Goal: Register for event/course

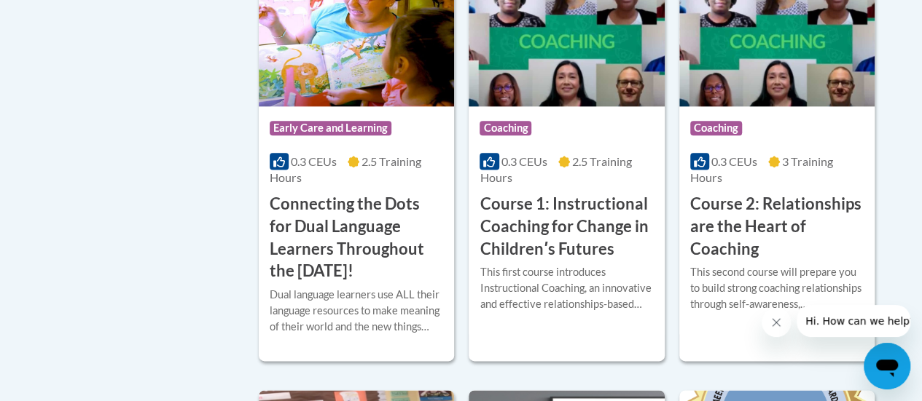
scroll to position [903, 0]
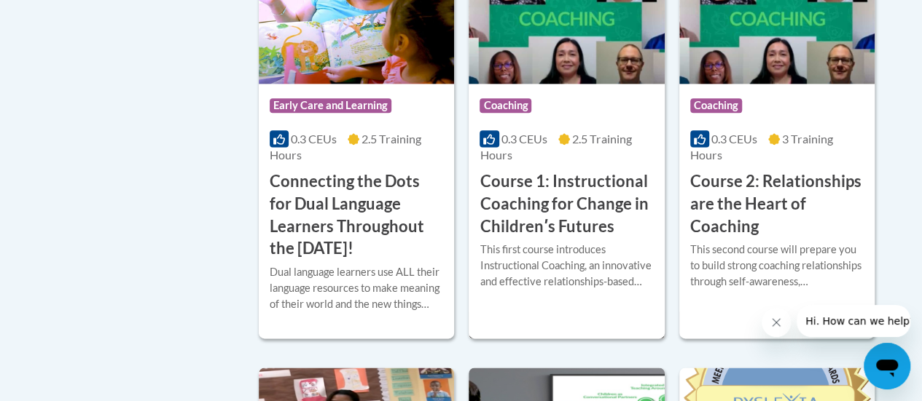
click at [570, 290] on div "This first course introduces Instructional Coaching, an innovative and effectiv…" at bounding box center [565, 271] width 173 height 59
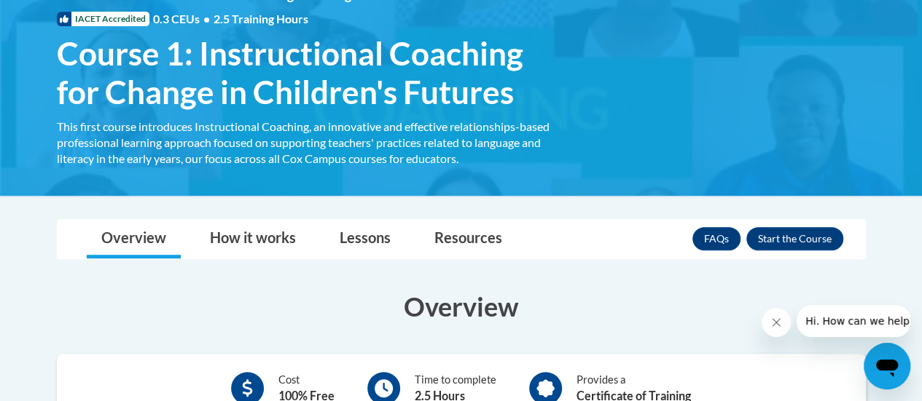
scroll to position [204, 0]
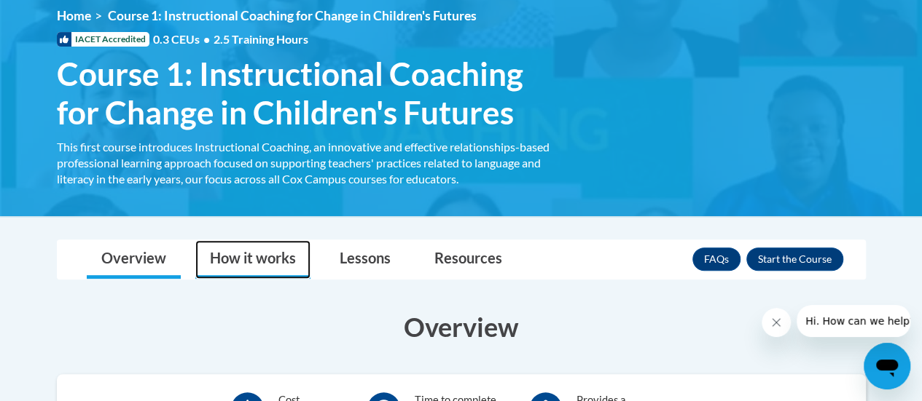
click at [265, 267] on link "How it works" at bounding box center [252, 259] width 115 height 39
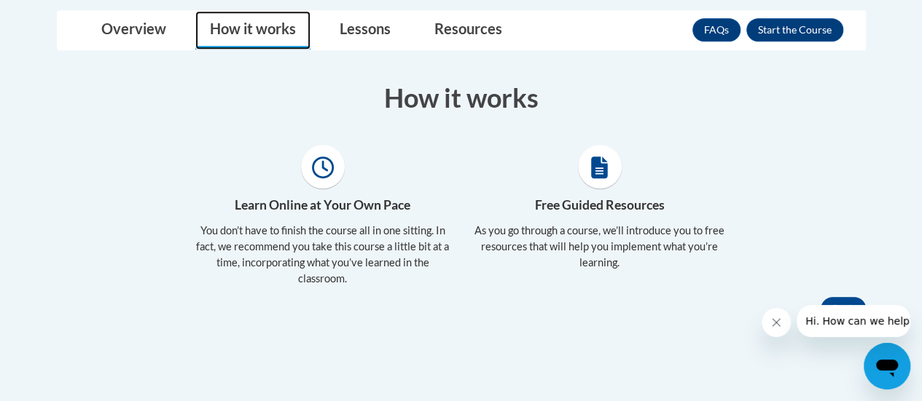
scroll to position [444, 0]
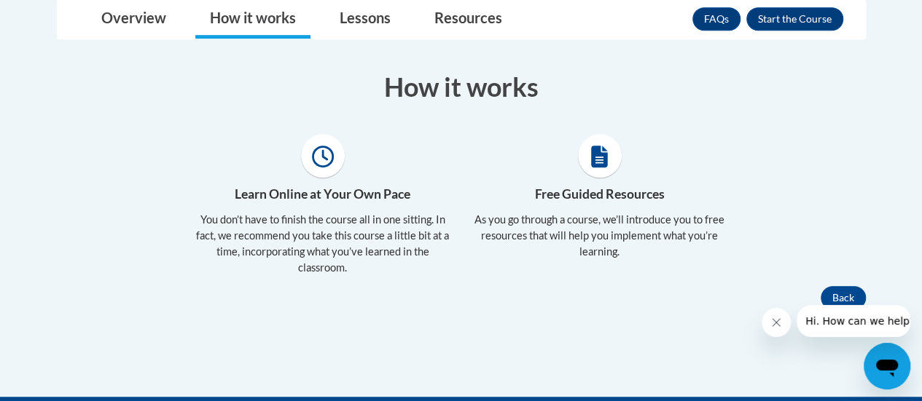
click at [785, 38] on div "Toggle navigation Overview How it works Lessons Resources FAQs Enroll Overview …" at bounding box center [461, 154] width 831 height 310
click at [783, 21] on button "Enroll" at bounding box center [794, 18] width 97 height 23
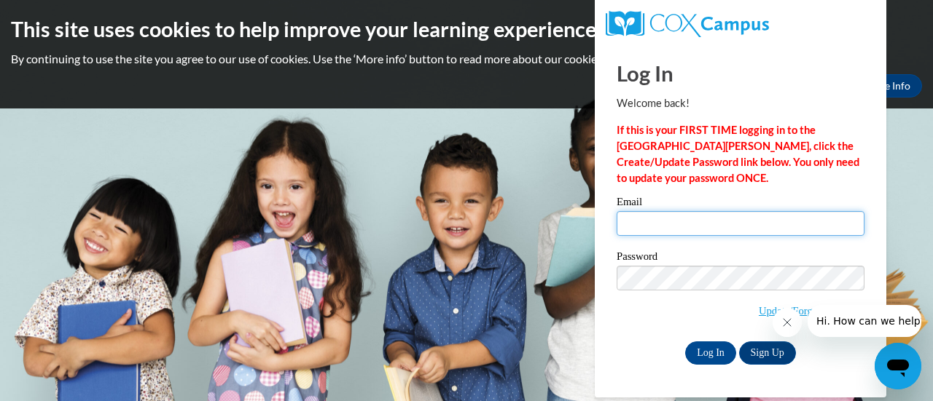
click at [710, 222] on input "Email" at bounding box center [740, 223] width 248 height 25
type input "danielle.groves@headstartmchenrycounty.org"
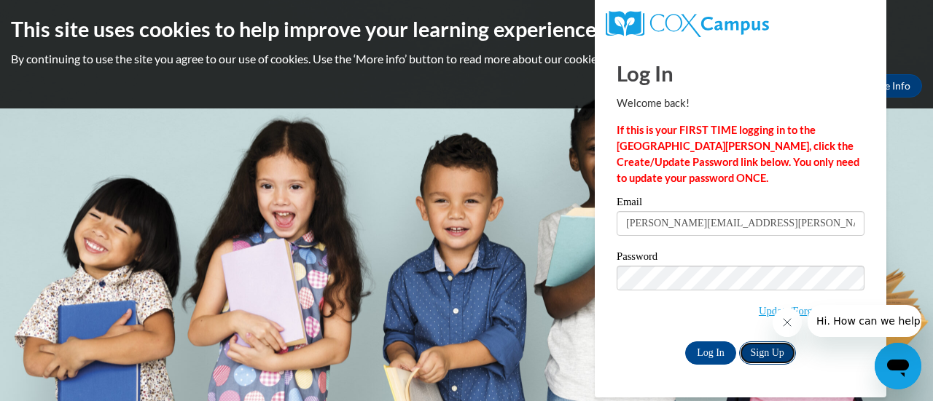
click at [759, 361] on link "Sign Up" at bounding box center [767, 353] width 57 height 23
click at [692, 342] on input "Log In" at bounding box center [710, 353] width 51 height 23
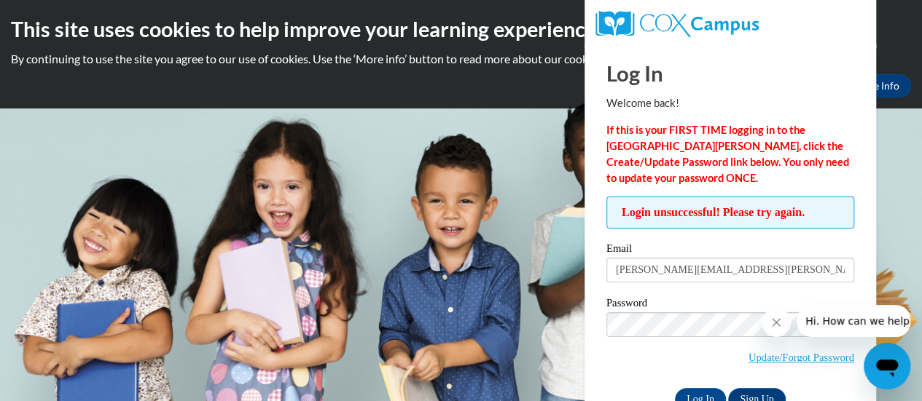
click at [692, 339] on span "Update/Forgot Password" at bounding box center [730, 343] width 248 height 60
click at [699, 395] on input "Log In" at bounding box center [700, 399] width 51 height 23
click at [667, 336] on span "Update/Forgot Password" at bounding box center [730, 343] width 248 height 60
click at [675, 388] on input "Log In" at bounding box center [700, 399] width 51 height 23
click at [748, 356] on link "Update/Forgot Password" at bounding box center [801, 358] width 106 height 12
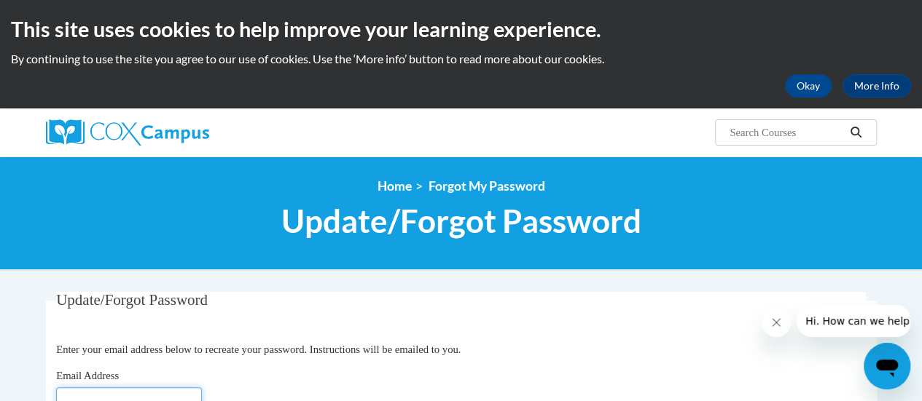
click at [172, 388] on input "Email Address" at bounding box center [129, 400] width 146 height 25
type input "[PERSON_NAME][EMAIL_ADDRESS][DOMAIN_NAME]"
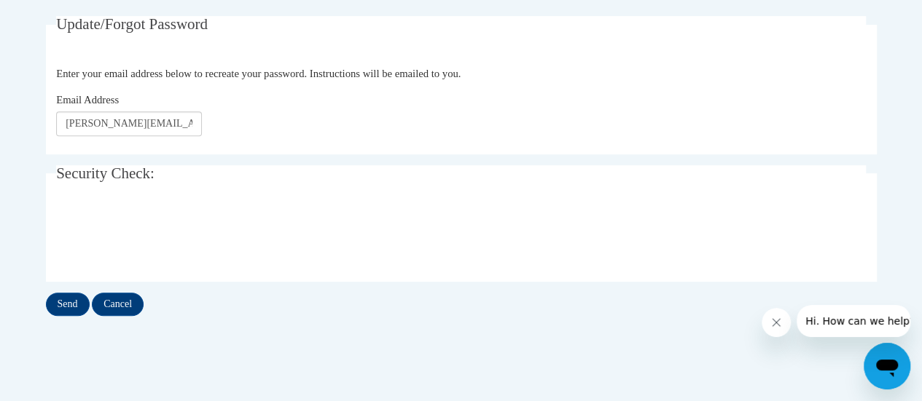
scroll to position [281, 0]
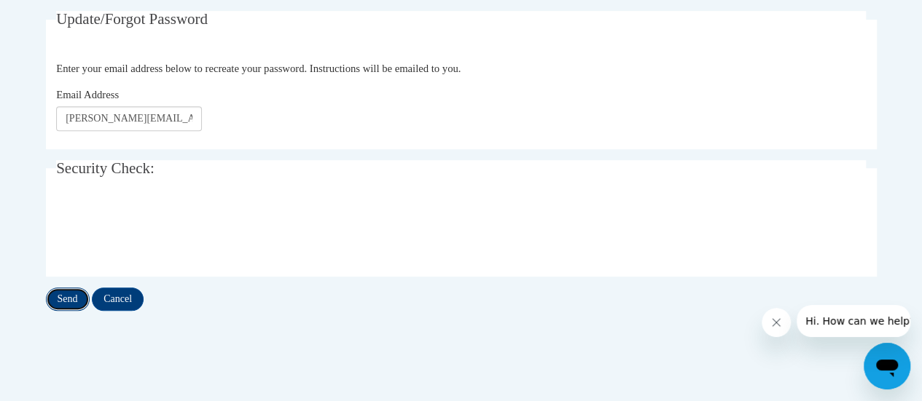
click at [60, 302] on input "Send" at bounding box center [68, 299] width 44 height 23
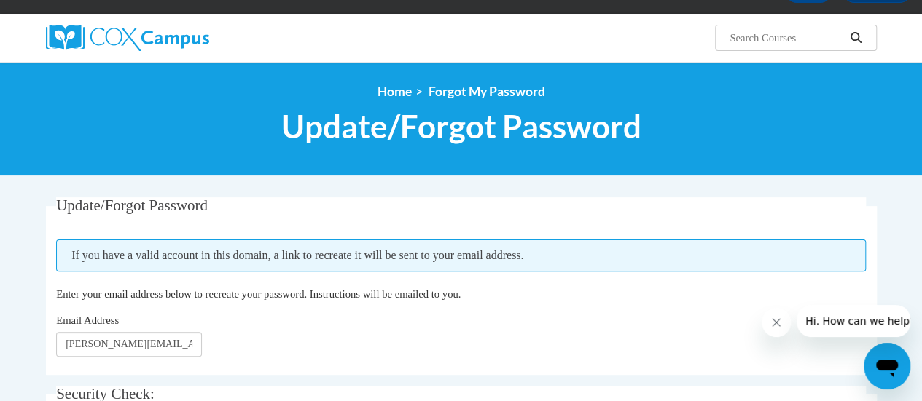
scroll to position [121, 0]
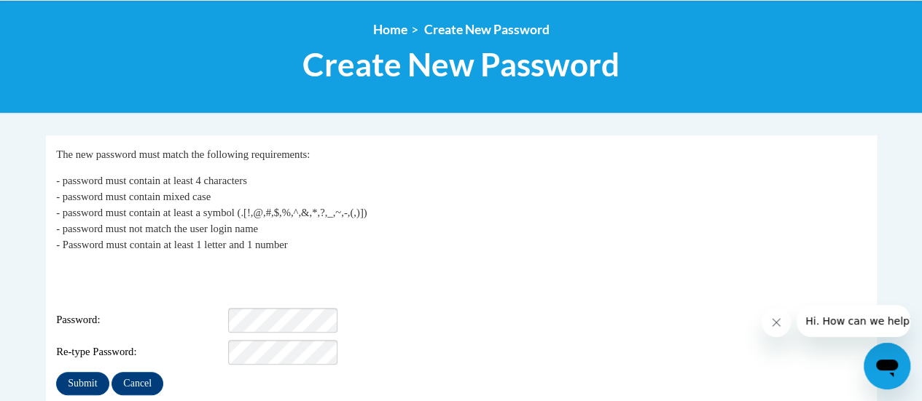
scroll to position [238, 0]
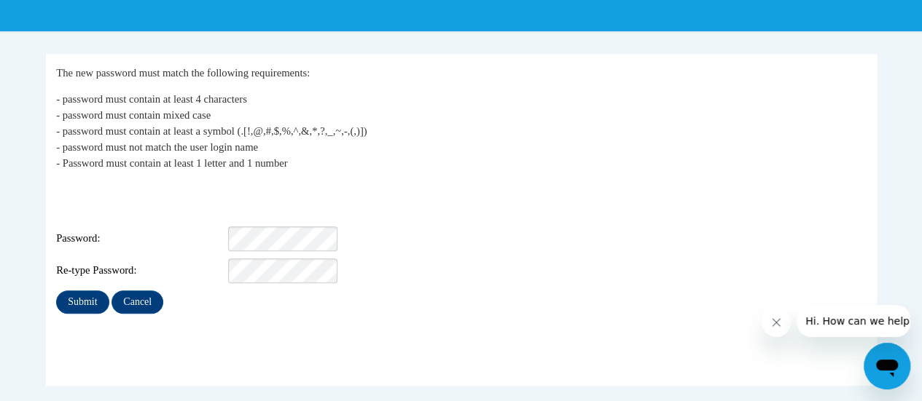
click at [269, 234] on div "Login: [PERSON_NAME][EMAIL_ADDRESS][DOMAIN_NAME] Password: Re-type Password:" at bounding box center [460, 232] width 809 height 101
click at [67, 291] on input "Submit" at bounding box center [82, 302] width 52 height 23
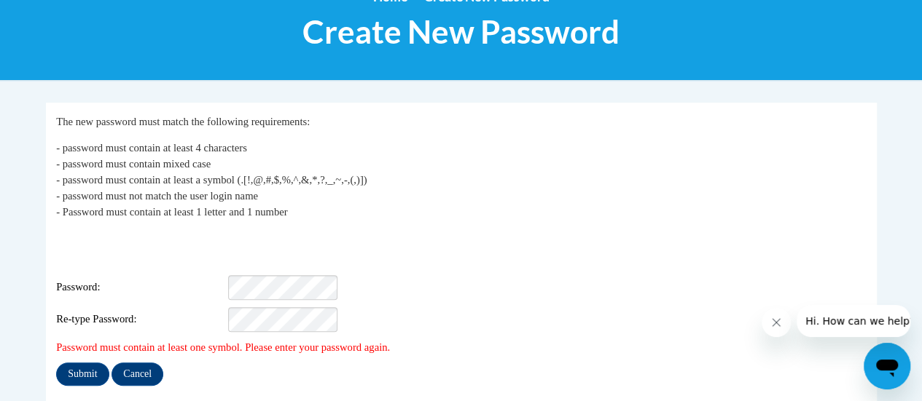
scroll to position [190, 0]
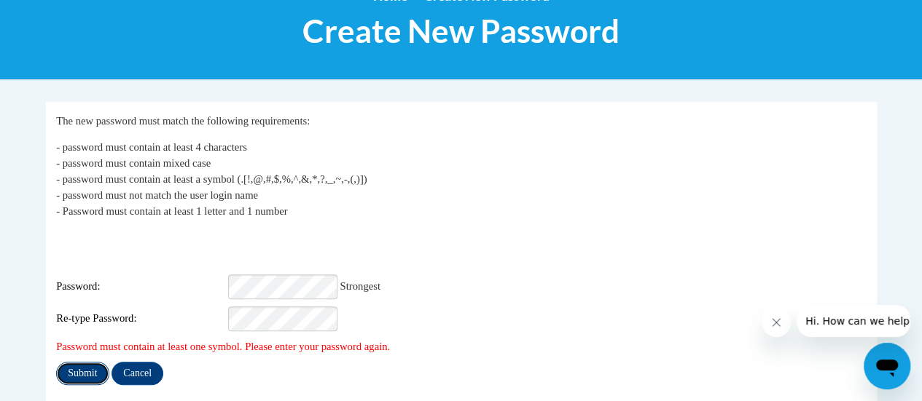
click at [77, 362] on input "Submit" at bounding box center [82, 373] width 52 height 23
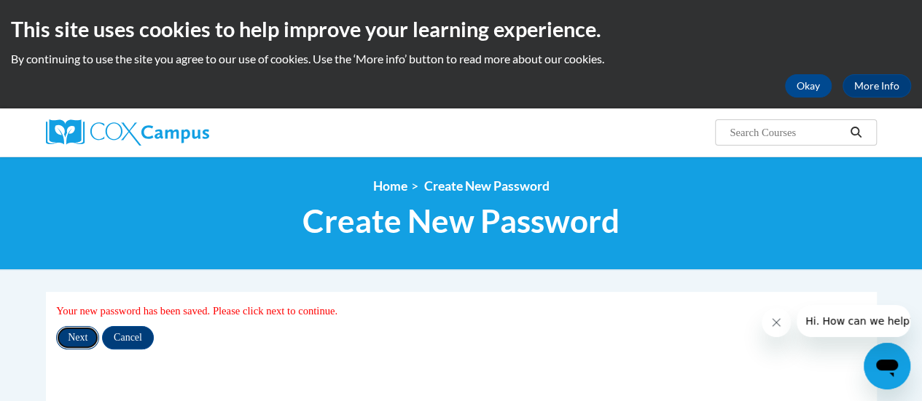
click at [65, 343] on input "Next" at bounding box center [77, 337] width 43 height 23
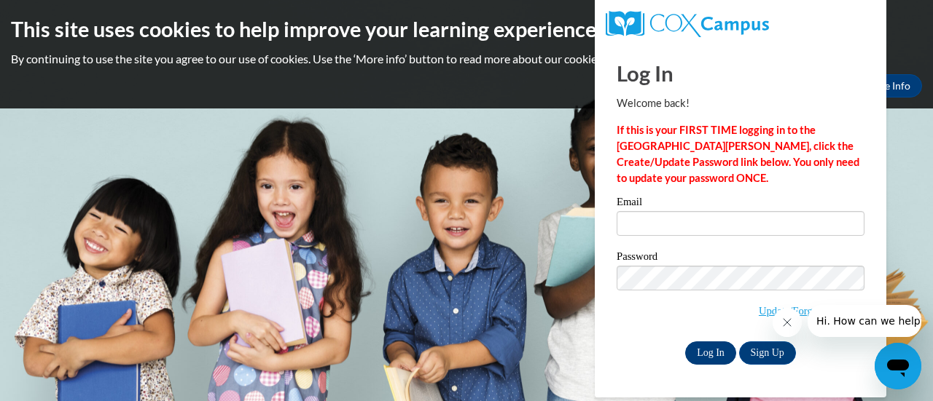
type input "[PERSON_NAME][EMAIL_ADDRESS][PERSON_NAME][DOMAIN_NAME]"
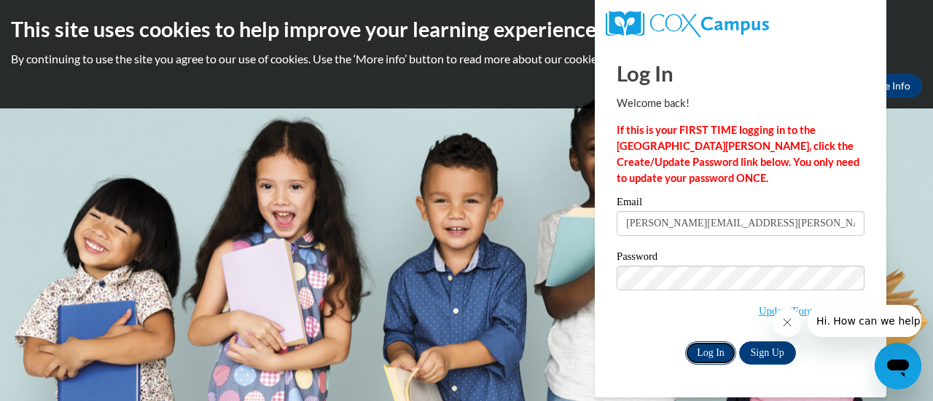
click at [706, 345] on input "Log In" at bounding box center [710, 353] width 51 height 23
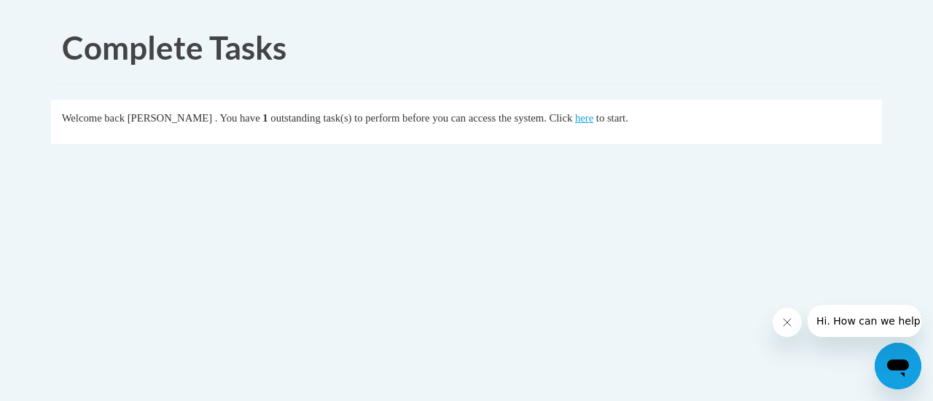
click at [616, 126] on fieldset "Welcome back [PERSON_NAME] . You have 1 outstanding task(s) to perform before y…" at bounding box center [466, 122] width 831 height 44
click at [619, 125] on div "Welcome back Danielle Groves . You have 1 outstanding task(s) to perform before…" at bounding box center [466, 118] width 809 height 16
click at [593, 122] on link "here" at bounding box center [584, 118] width 18 height 12
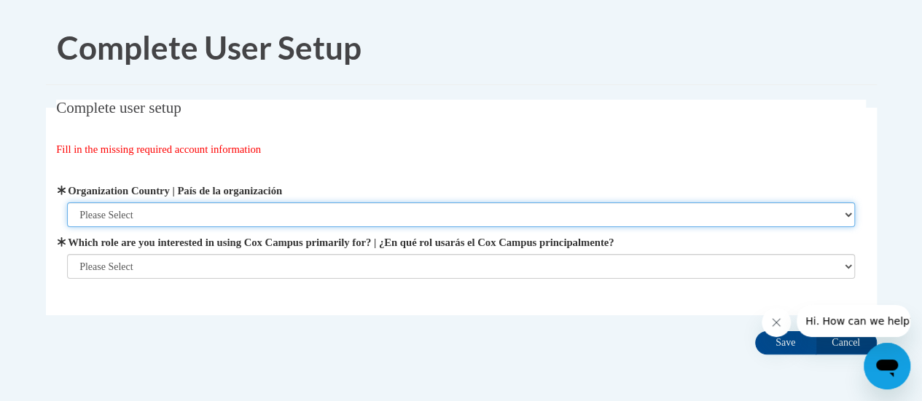
click at [313, 206] on select "Please Select [GEOGRAPHIC_DATA] | [GEOGRAPHIC_DATA] Outside of [GEOGRAPHIC_DATA…" at bounding box center [461, 215] width 788 height 25
select select "ad49bcad-a171-4b2e-b99c-48b446064914"
click at [67, 203] on select "Please Select [GEOGRAPHIC_DATA] | [GEOGRAPHIC_DATA] Outside of [GEOGRAPHIC_DATA…" at bounding box center [461, 215] width 788 height 25
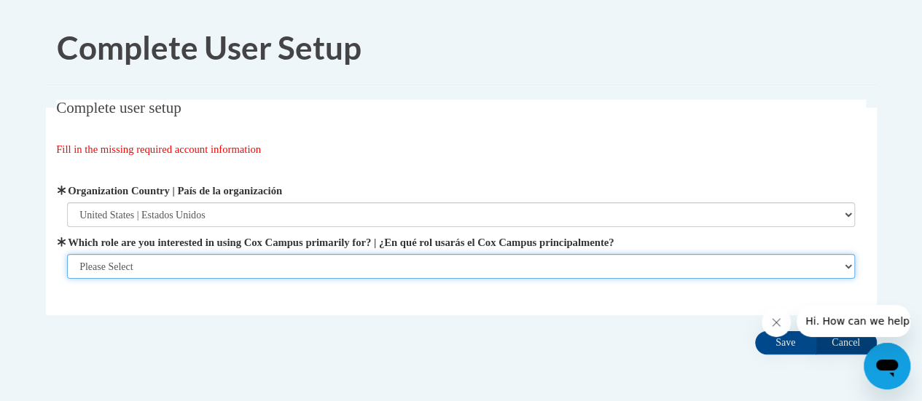
click at [303, 269] on select "Please Select College/University | Colegio/Universidad Community/Nonprofit Part…" at bounding box center [461, 266] width 788 height 25
select select "fbf2d438-af2f-41f8-98f1-81c410e29de3"
click at [67, 279] on select "Please Select College/University | Colegio/Universidad Community/Nonprofit Part…" at bounding box center [461, 266] width 788 height 25
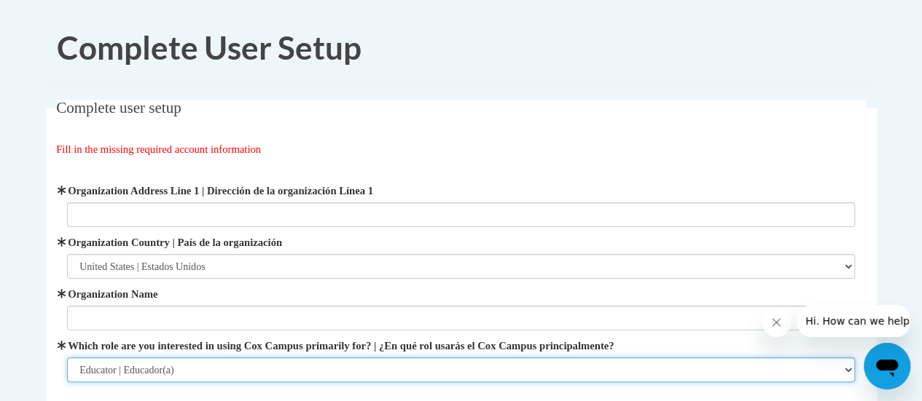
click at [307, 369] on select "Please Select College/University | Colegio/Universidad Community/Nonprofit Part…" at bounding box center [461, 370] width 788 height 25
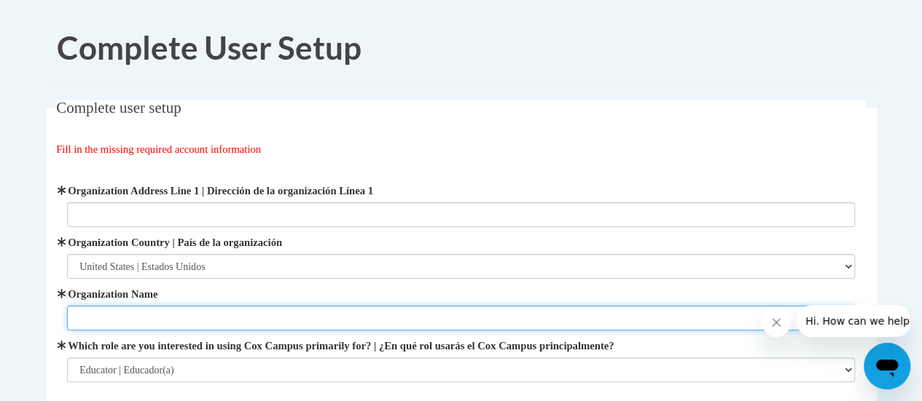
click at [280, 315] on input "Organization Name" at bounding box center [461, 318] width 788 height 25
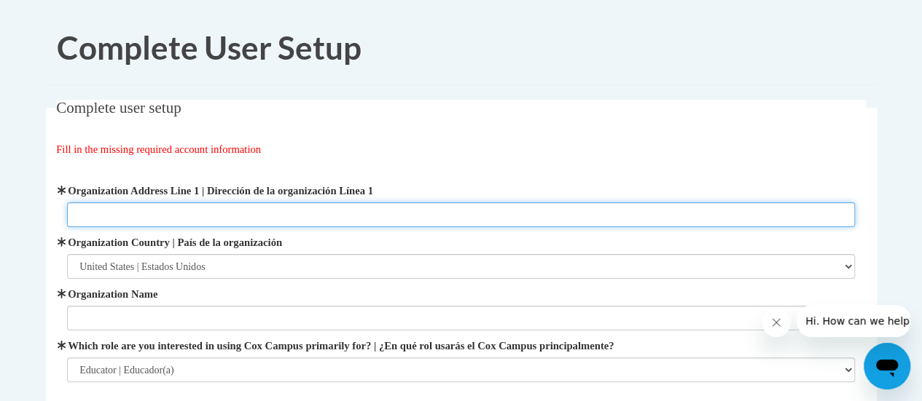
click at [207, 217] on input "Organization Address Line 1 | Dirección de la organización Línea 1" at bounding box center [461, 215] width 788 height 25
type input "100 south benton st woodstock il 60098"
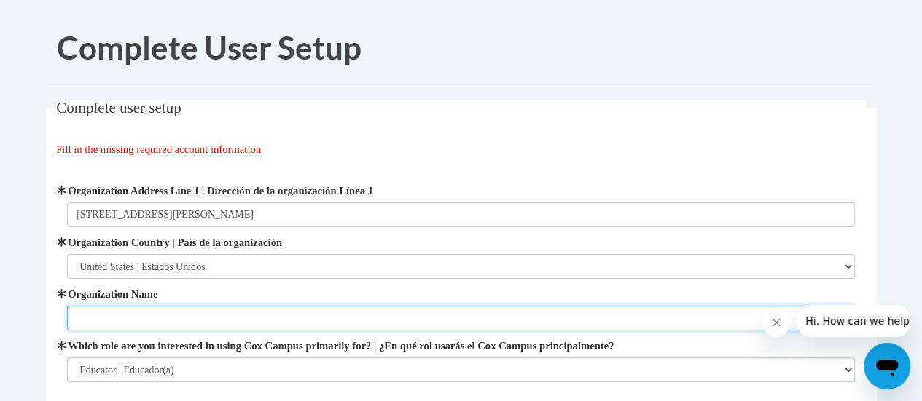
click at [176, 313] on input "Organization Name" at bounding box center [461, 318] width 788 height 25
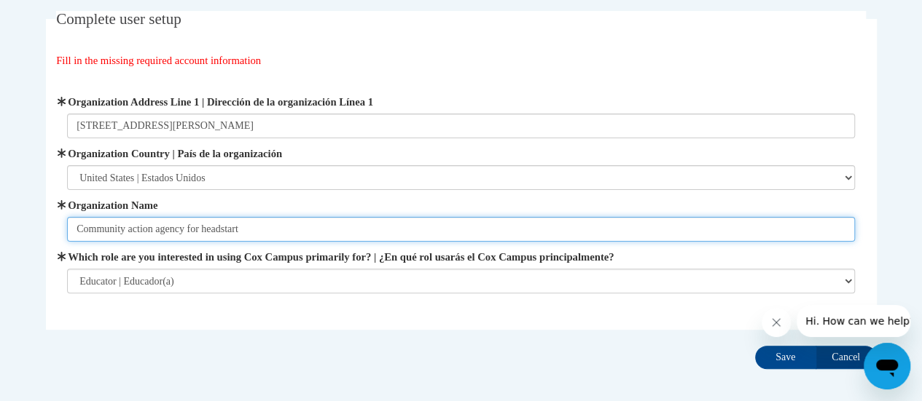
scroll to position [107, 0]
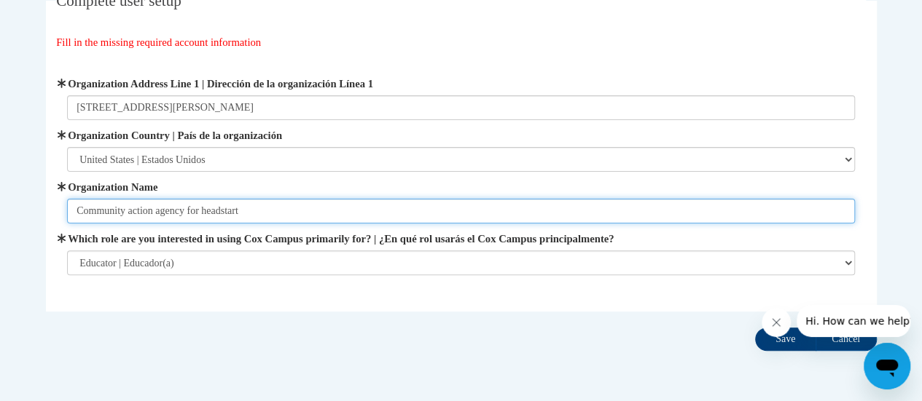
type input "Community action agency for headstart"
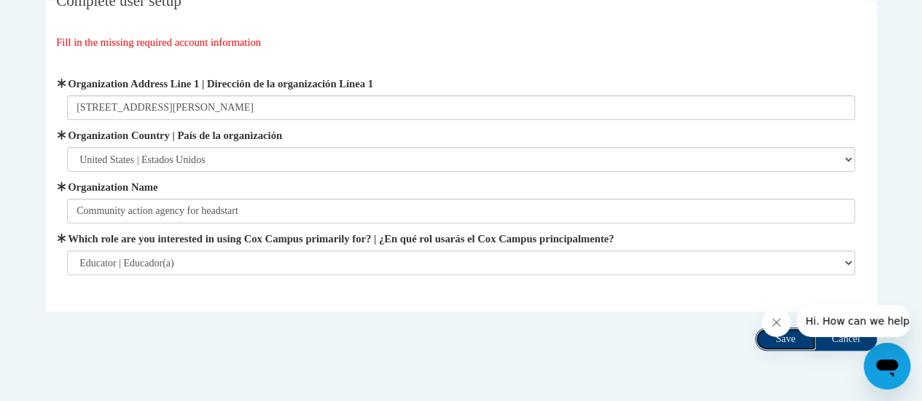
click at [775, 340] on input "Save" at bounding box center [785, 339] width 61 height 23
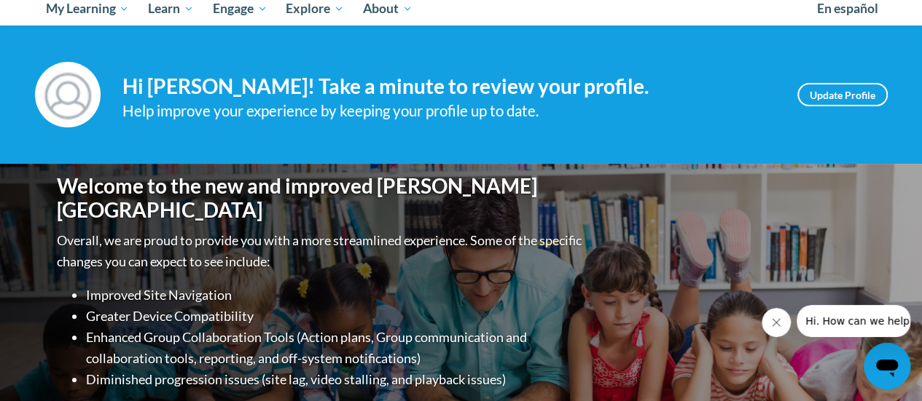
scroll to position [162, 0]
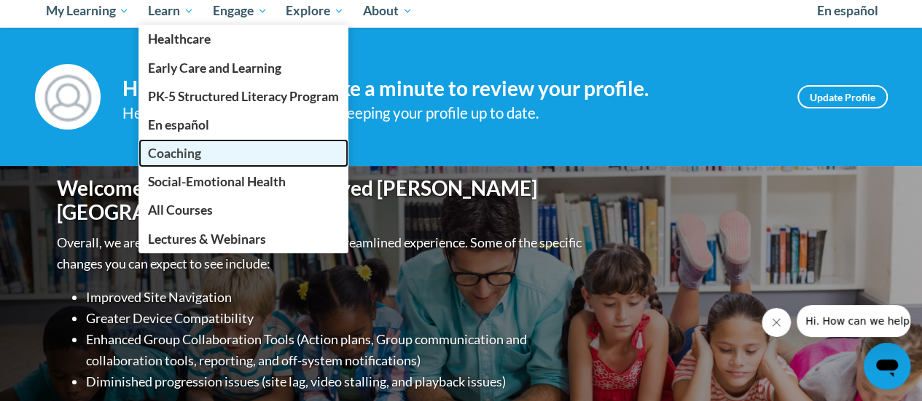
click at [195, 149] on span "Coaching" at bounding box center [174, 153] width 53 height 15
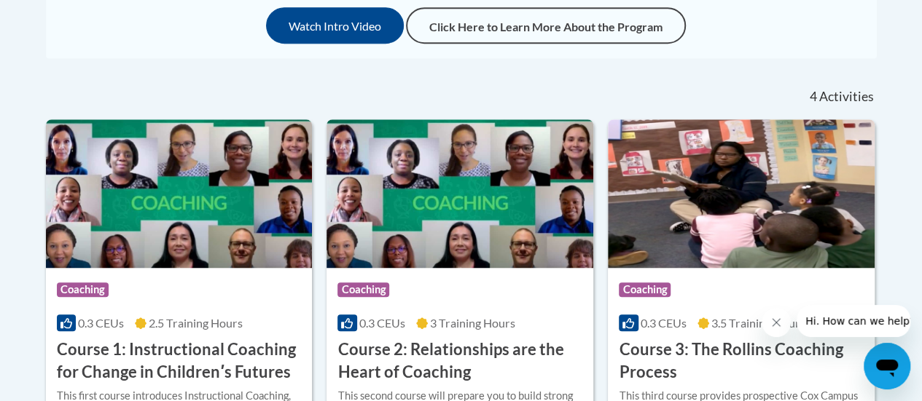
scroll to position [590, 0]
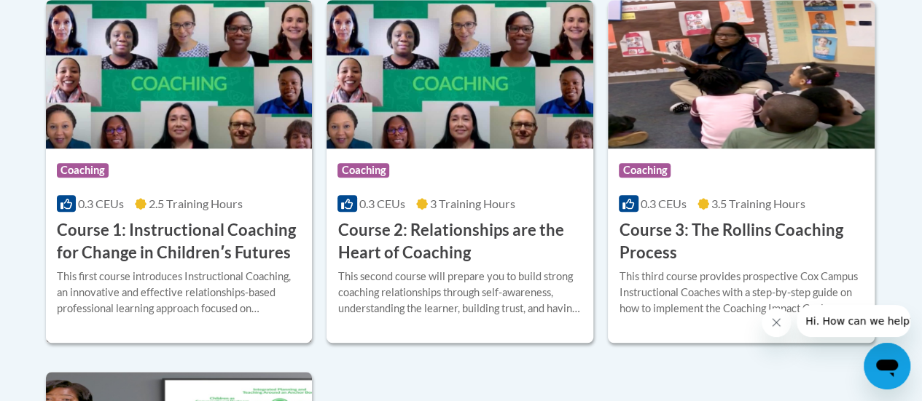
click at [248, 232] on h3 "Course 1: Instructional Coaching for Change in Childrenʹs Futures" at bounding box center [179, 241] width 245 height 45
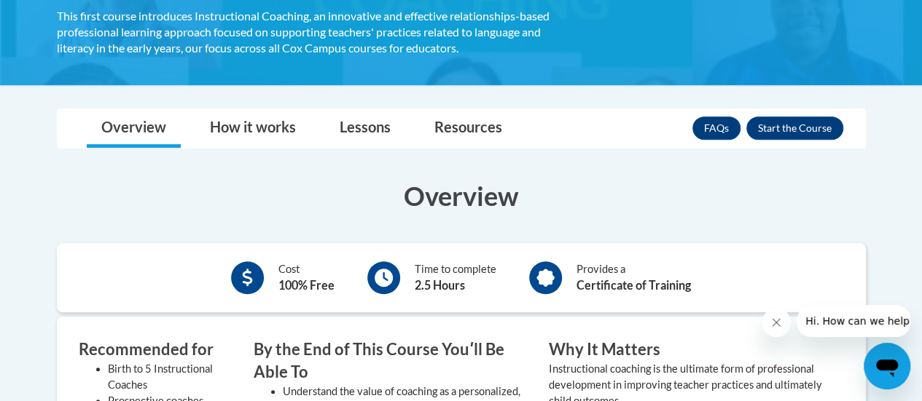
scroll to position [341, 0]
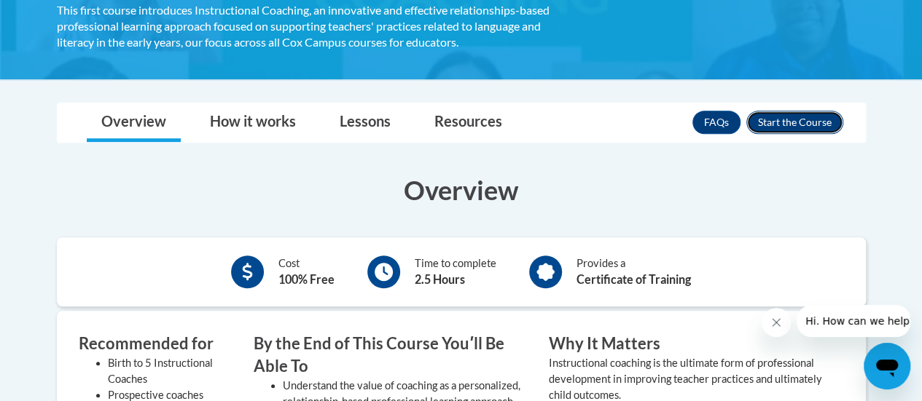
click at [817, 130] on button "Enroll" at bounding box center [794, 122] width 97 height 23
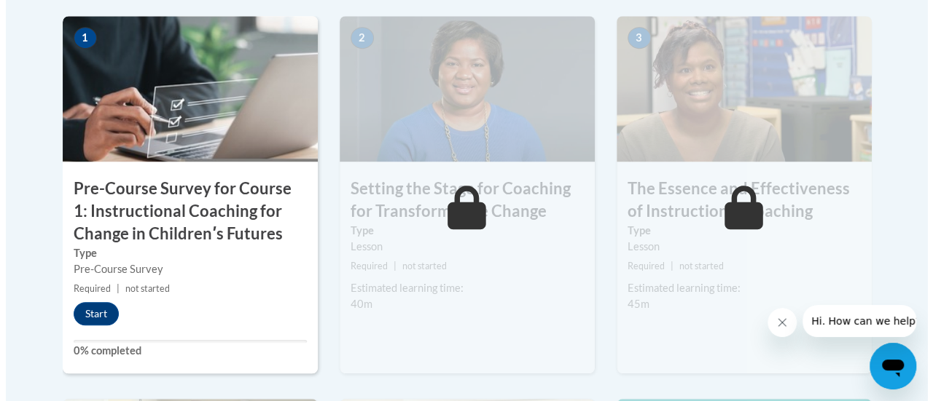
scroll to position [511, 0]
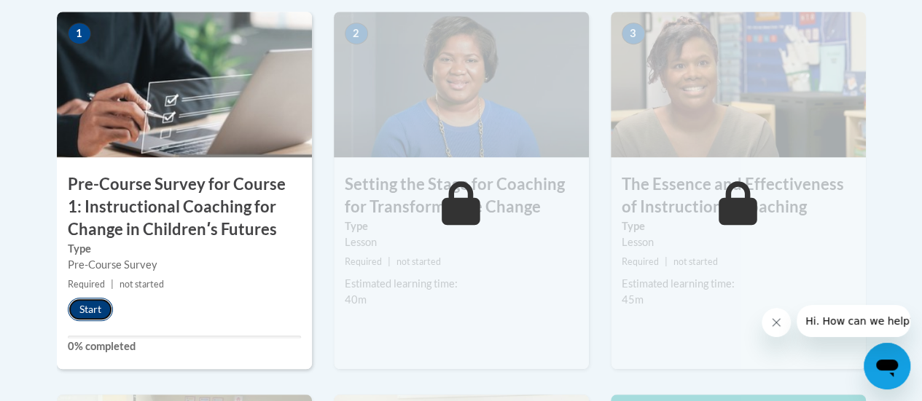
click at [82, 313] on button "Start" at bounding box center [90, 309] width 45 height 23
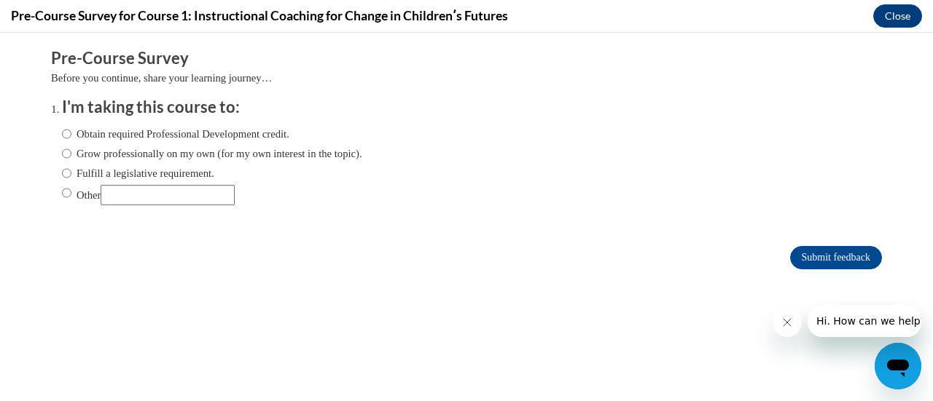
scroll to position [0, 0]
click at [111, 134] on label "Obtain required Professional Development credit." at bounding box center [175, 134] width 227 height 16
click at [71, 134] on input "Obtain required Professional Development credit." at bounding box center [66, 134] width 9 height 16
radio input "true"
click at [837, 246] on input "Submit feedback" at bounding box center [836, 257] width 92 height 23
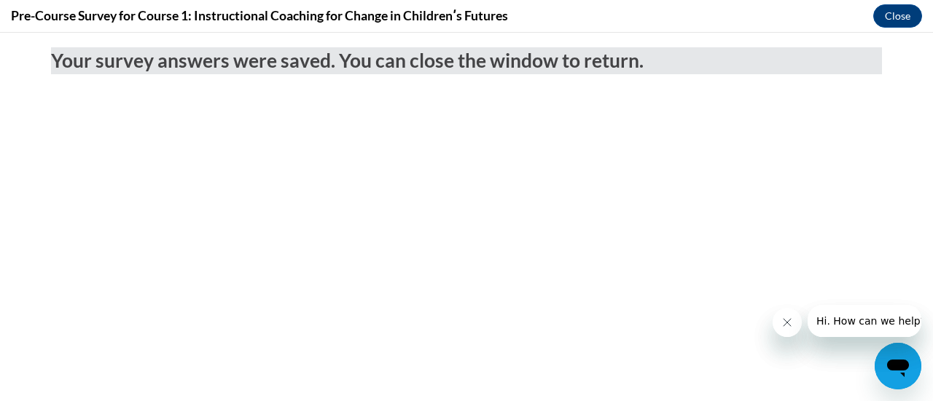
click at [781, 325] on icon "Close message from company" at bounding box center [786, 323] width 12 height 12
click at [782, 326] on div at bounding box center [846, 321] width 149 height 32
click at [787, 329] on button "Close message from company" at bounding box center [786, 322] width 29 height 29
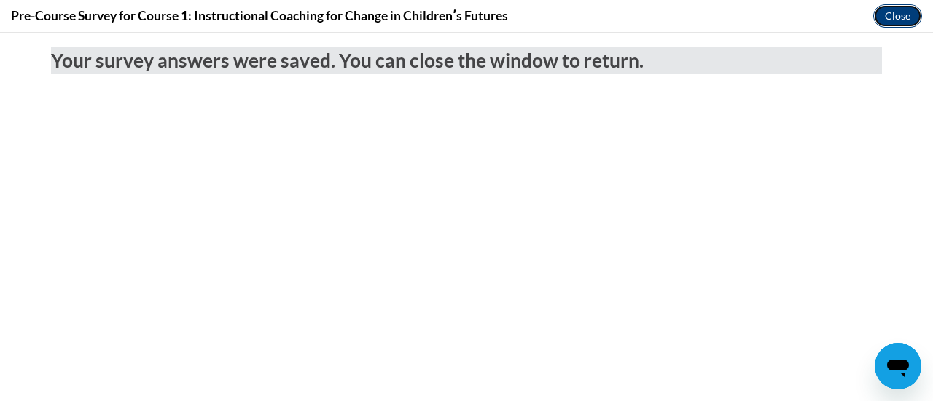
click at [908, 15] on button "Close" at bounding box center [897, 15] width 49 height 23
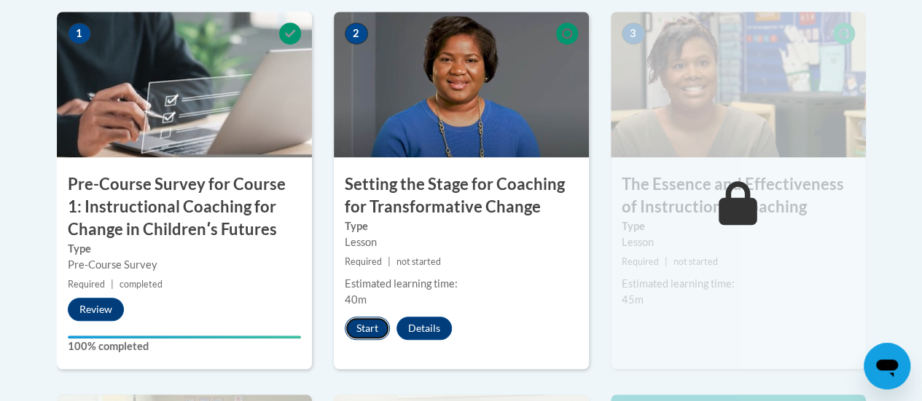
click at [370, 330] on button "Start" at bounding box center [367, 328] width 45 height 23
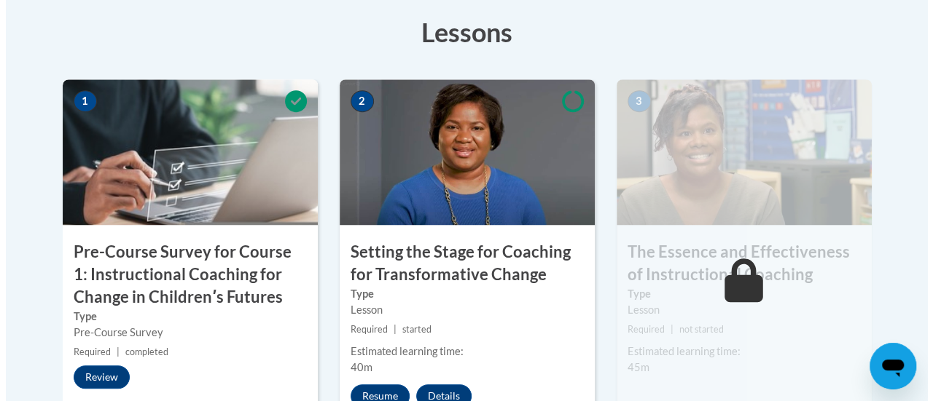
scroll to position [450, 0]
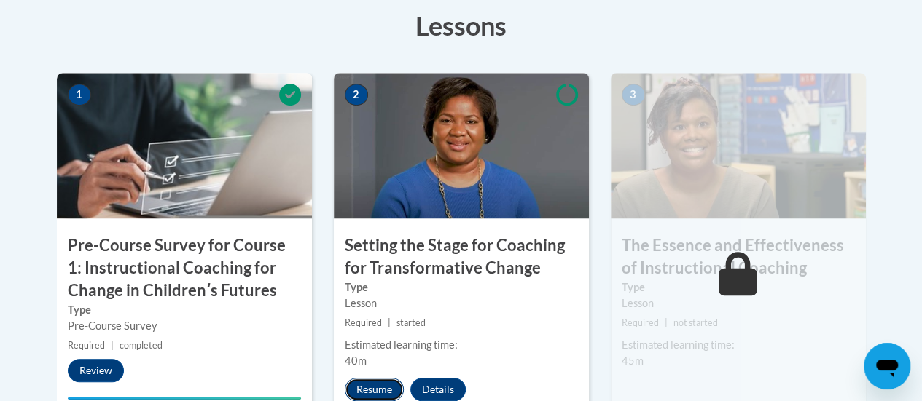
click at [367, 385] on button "Resume" at bounding box center [374, 389] width 59 height 23
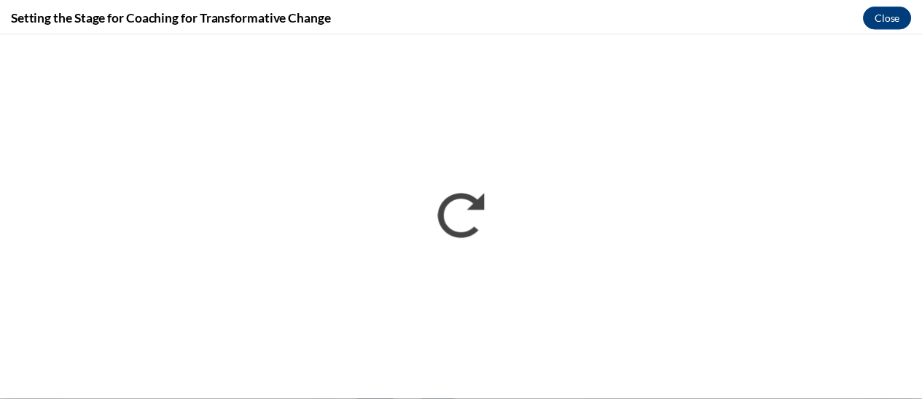
scroll to position [0, 0]
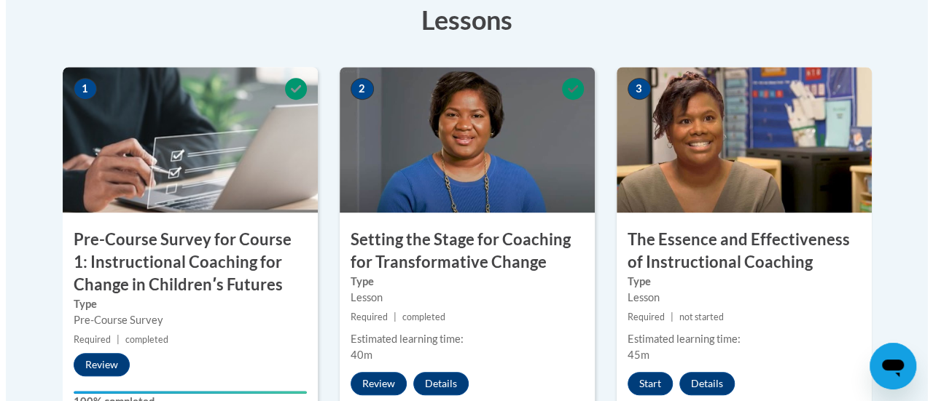
scroll to position [497, 0]
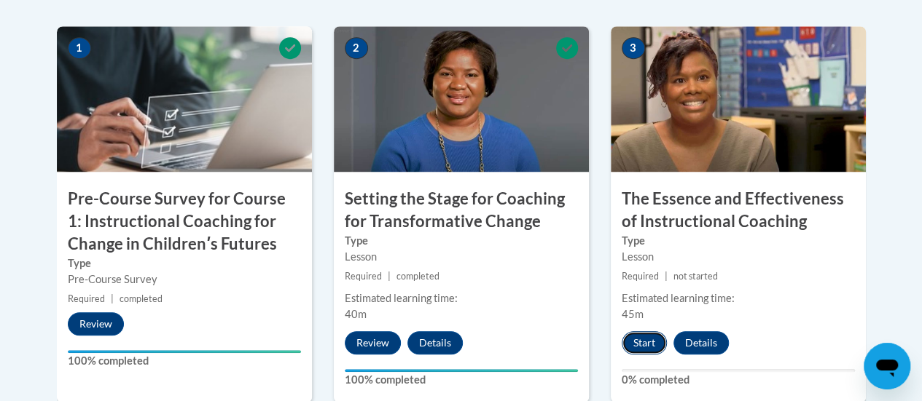
click at [643, 340] on button "Start" at bounding box center [643, 343] width 45 height 23
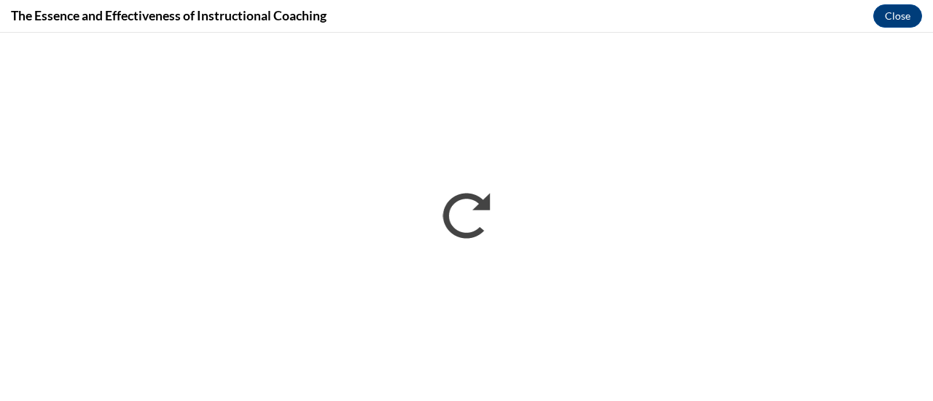
scroll to position [0, 0]
